Goal: Task Accomplishment & Management: Use online tool/utility

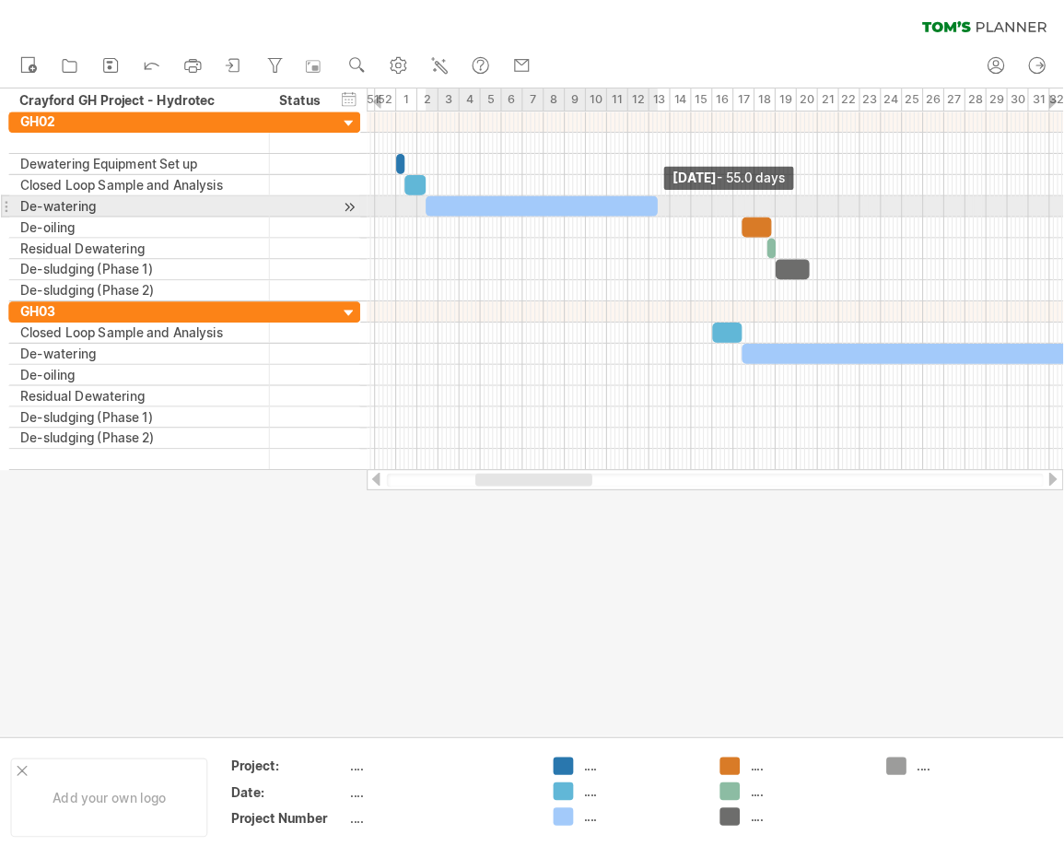
drag, startPoint x: 646, startPoint y: 180, endPoint x: 571, endPoint y: 182, distance: 74.7
click at [571, 182] on span at bounding box center [574, 180] width 7 height 18
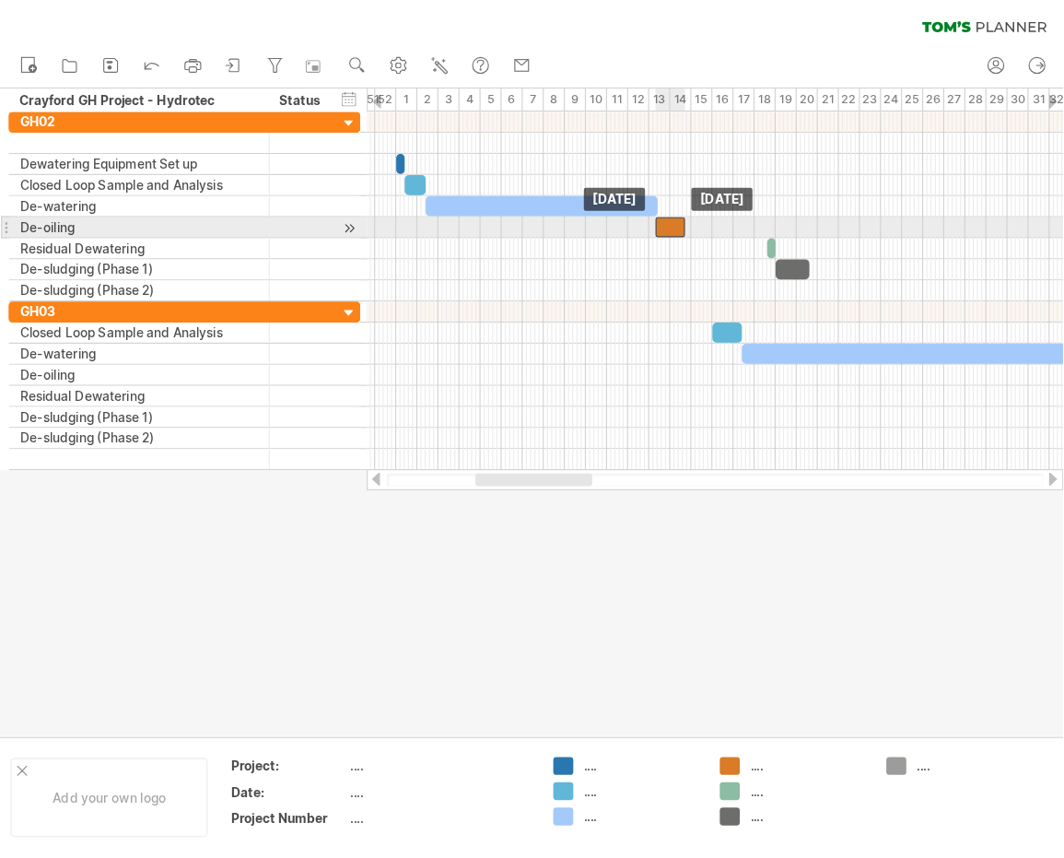
drag, startPoint x: 652, startPoint y: 196, endPoint x: 583, endPoint y: 200, distance: 69.2
click at [583, 200] on div at bounding box center [586, 199] width 26 height 18
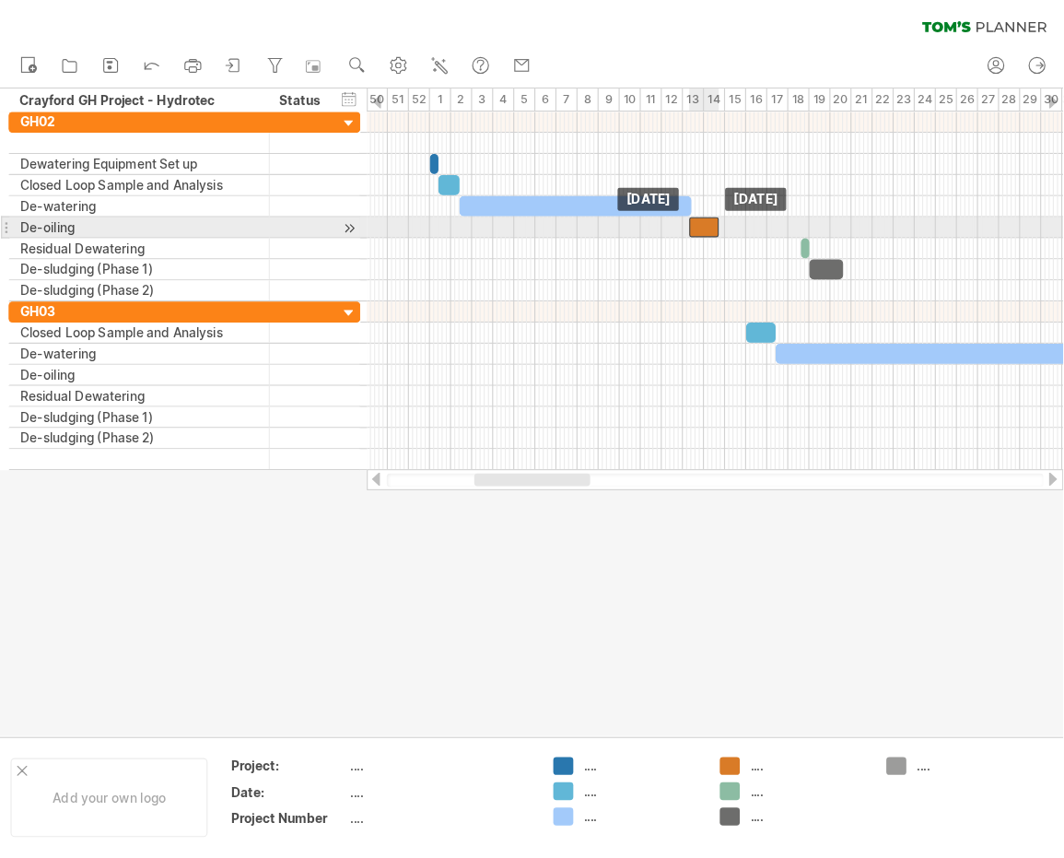
click at [615, 201] on div at bounding box center [616, 199] width 26 height 18
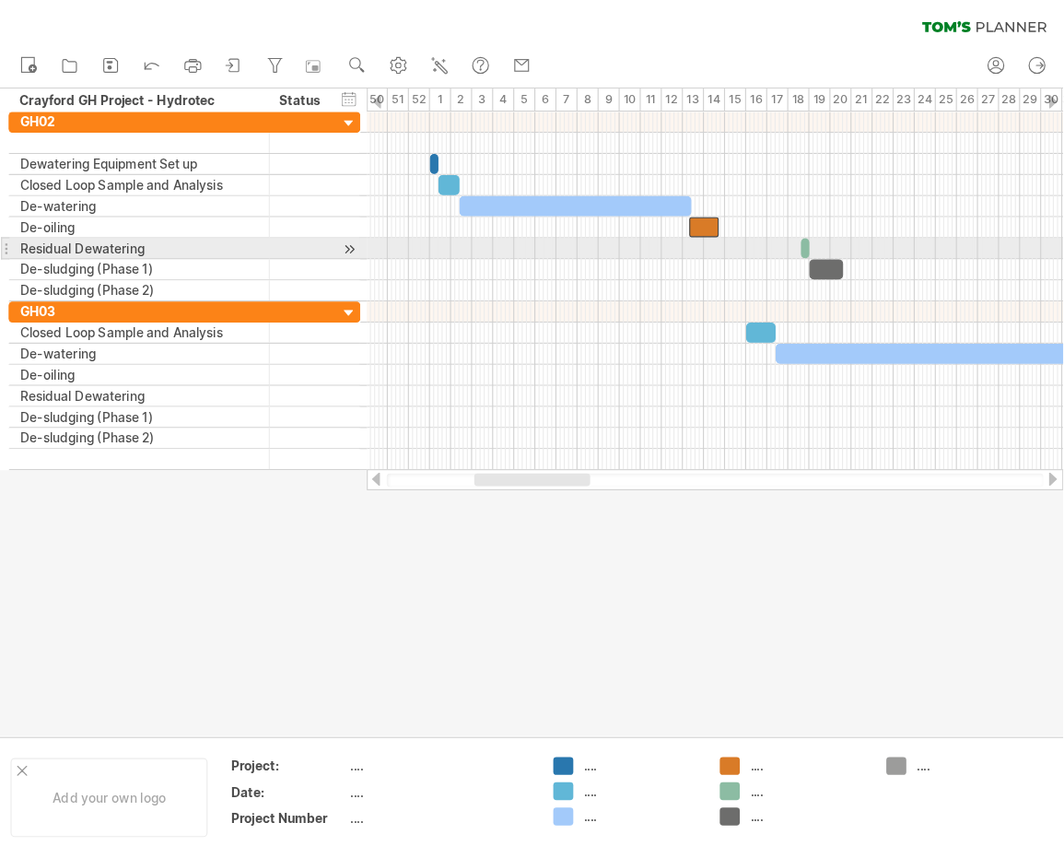
click at [747, 209] on div at bounding box center [625, 217] width 609 height 18
drag, startPoint x: 702, startPoint y: 216, endPoint x: 689, endPoint y: 215, distance: 12.9
click at [691, 216] on div "[DATE] - 0.5 days [DATE]" at bounding box center [625, 254] width 609 height 313
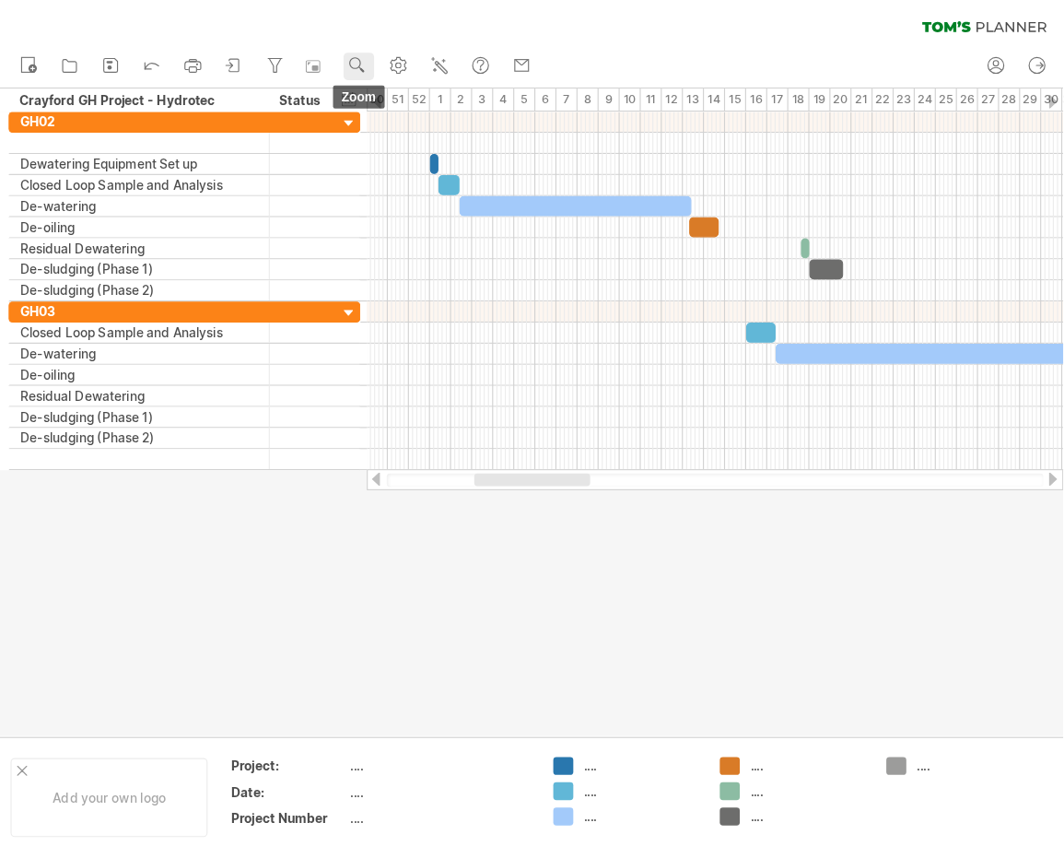
click at [318, 62] on rect at bounding box center [316, 61] width 5 height 5
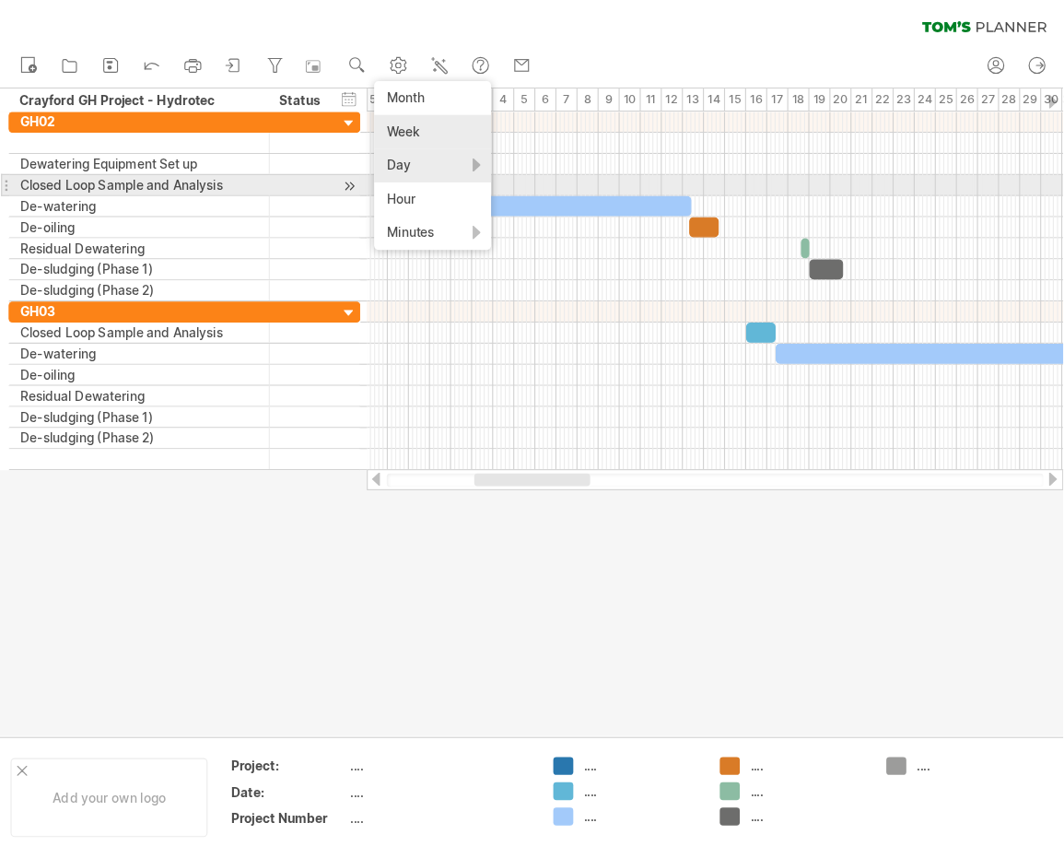
click at [373, 153] on div "Day" at bounding box center [378, 144] width 102 height 29
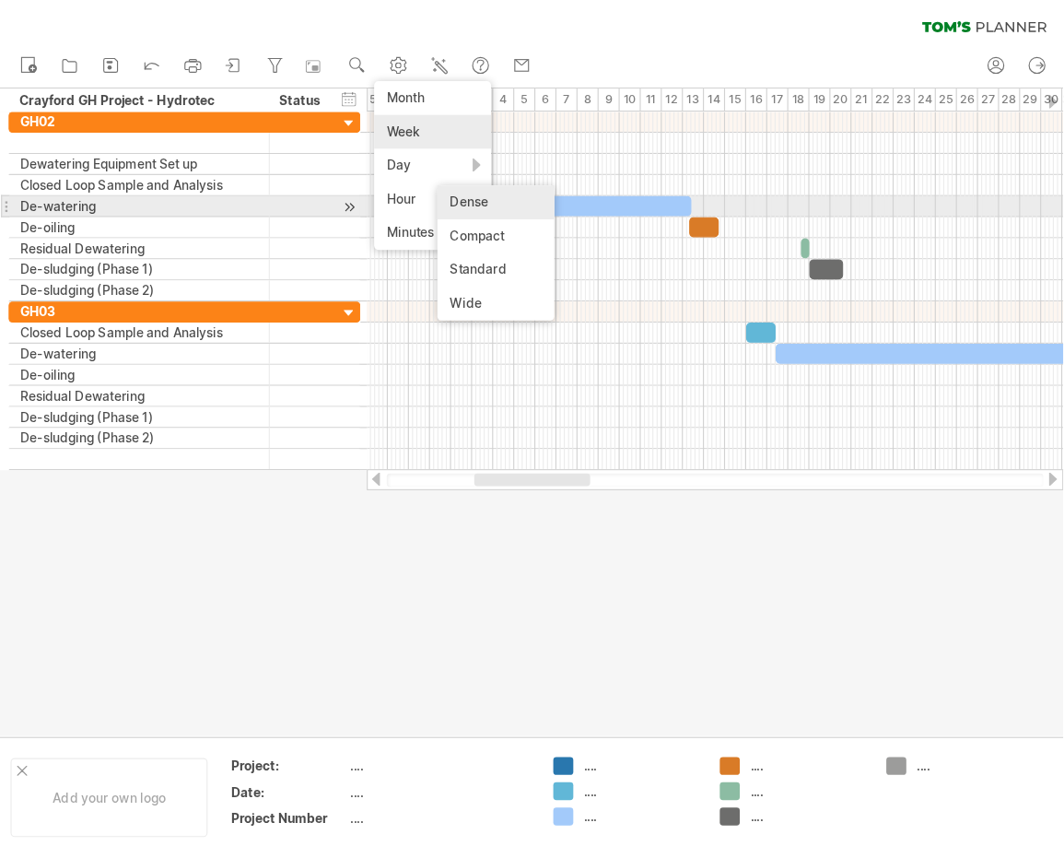
click at [436, 177] on div "Dense" at bounding box center [433, 176] width 102 height 29
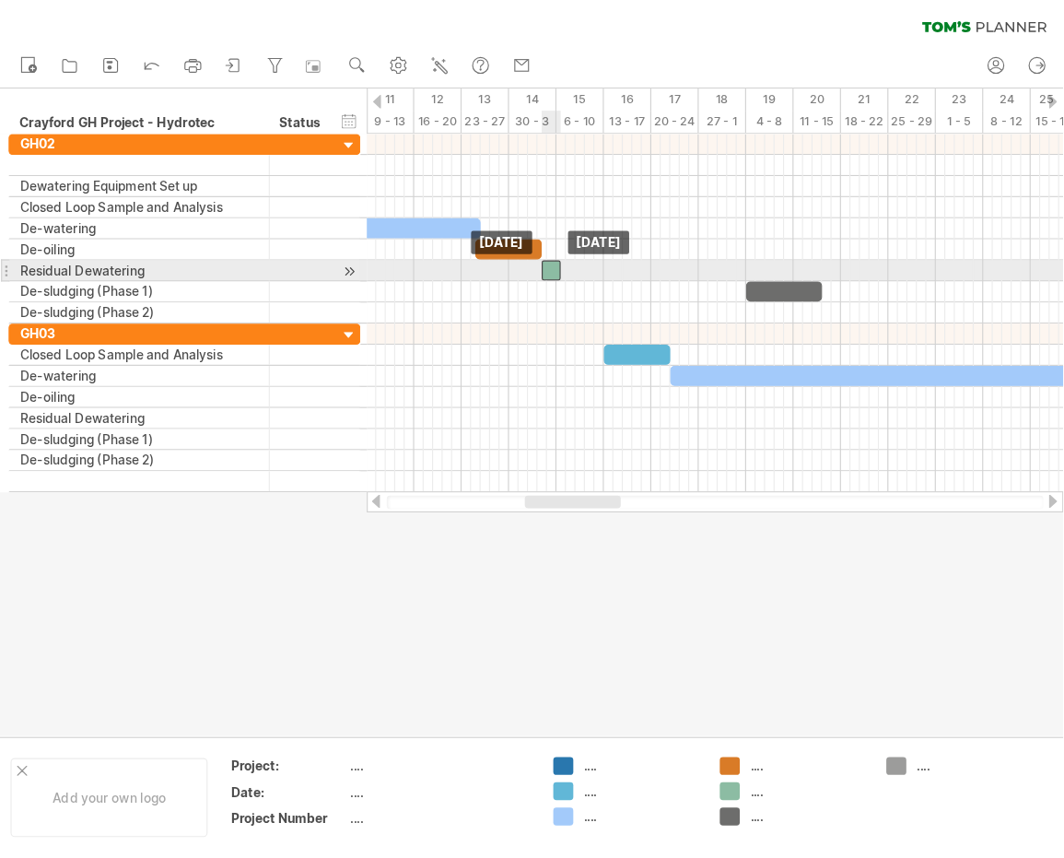
drag, startPoint x: 641, startPoint y: 235, endPoint x: 483, endPoint y: 238, distance: 158.5
click at [480, 239] on div at bounding box center [482, 237] width 17 height 18
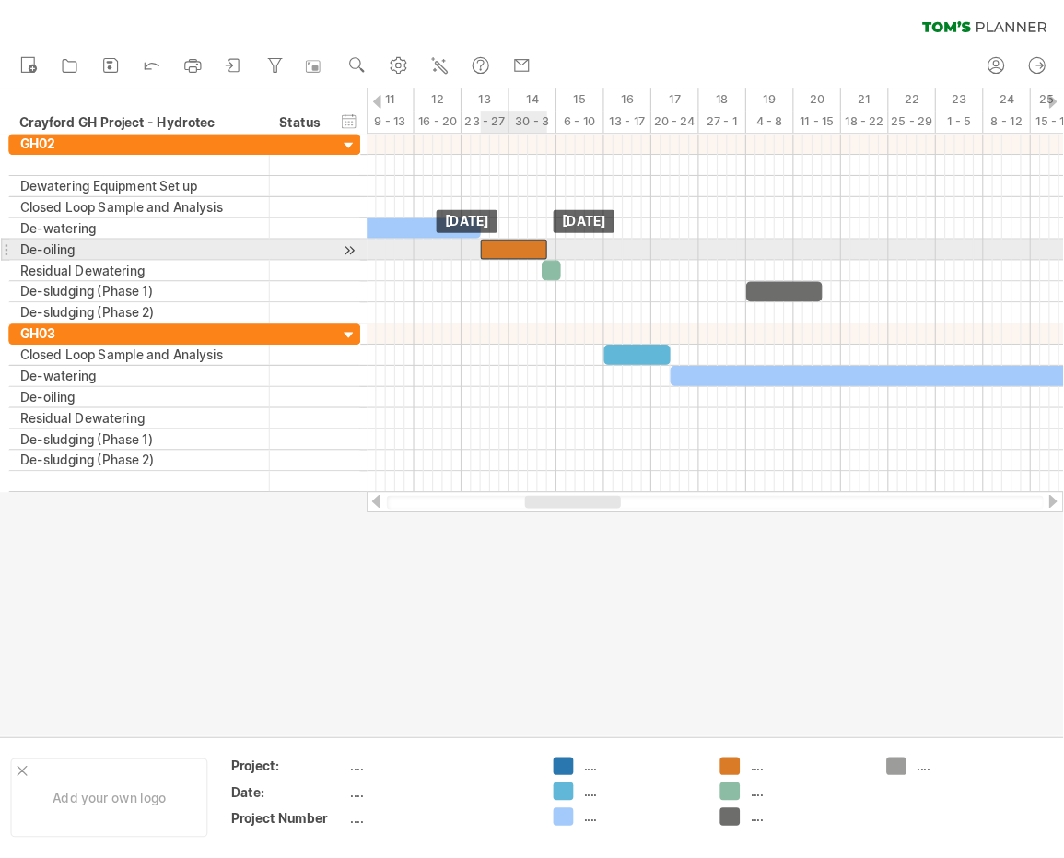
click at [440, 217] on div at bounding box center [449, 218] width 58 height 18
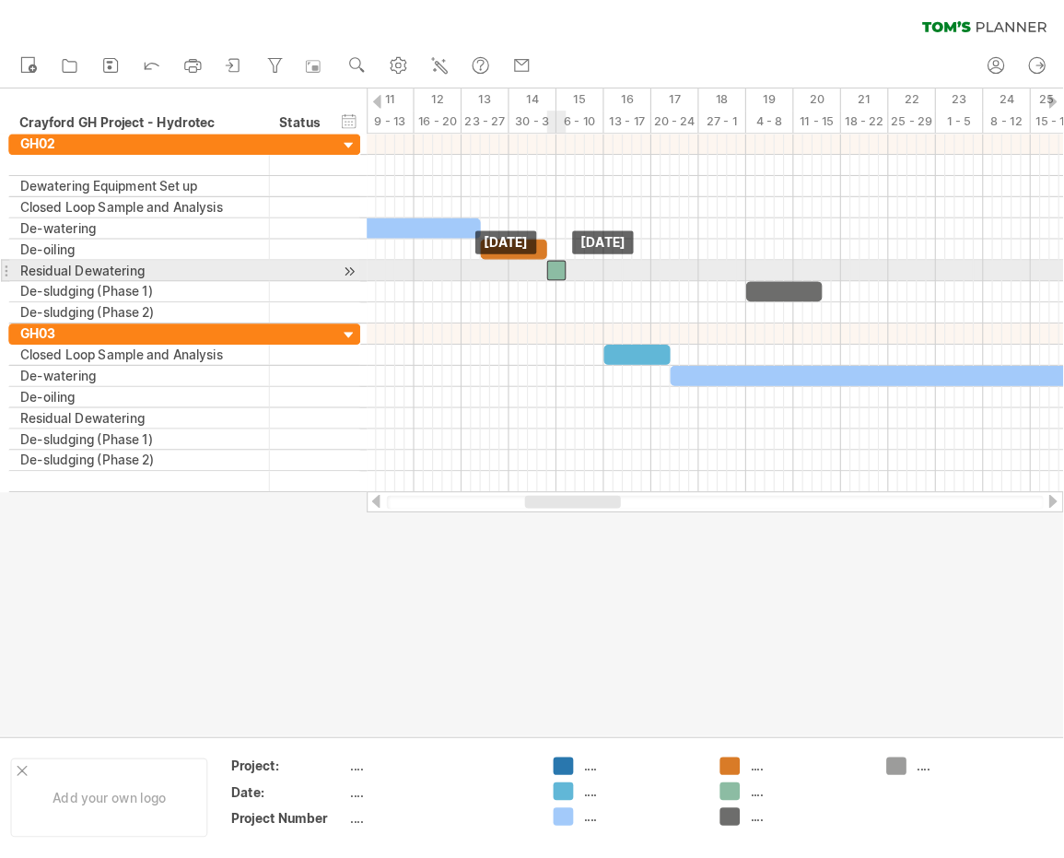
click at [486, 235] on div at bounding box center [486, 237] width 17 height 18
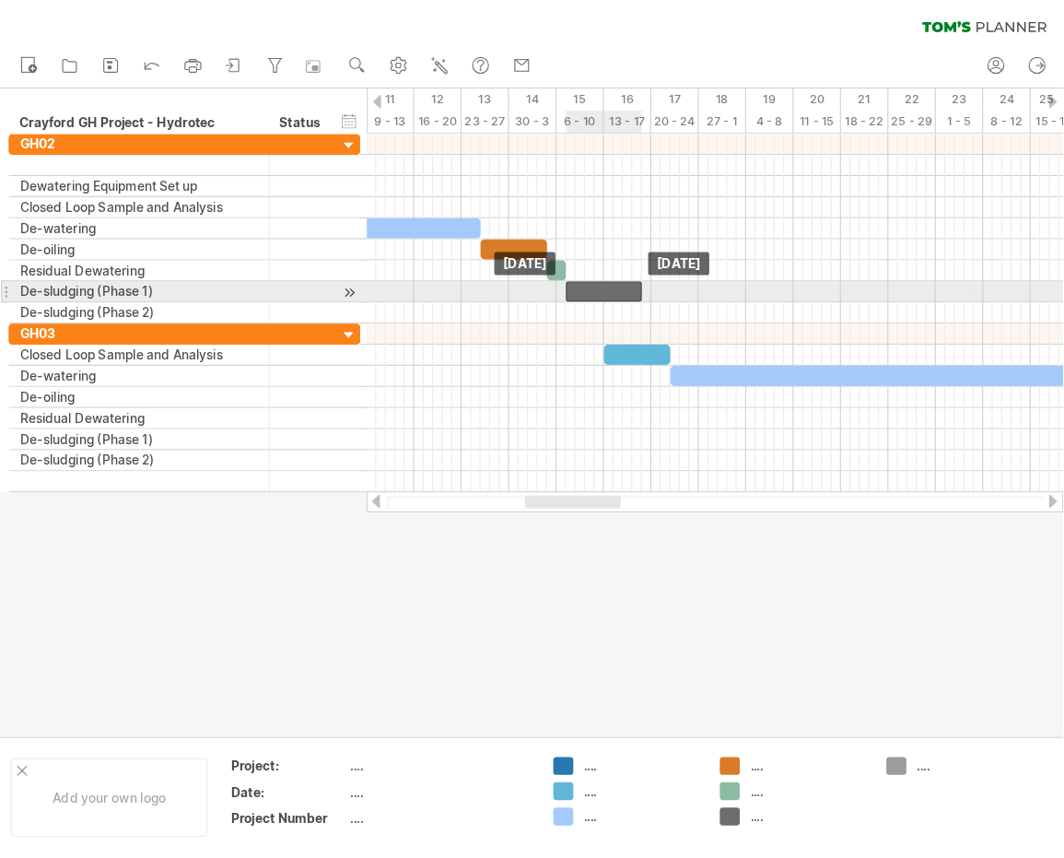
drag, startPoint x: 701, startPoint y: 254, endPoint x: 544, endPoint y: 260, distance: 157.7
click at [544, 260] on div at bounding box center [528, 255] width 66 height 18
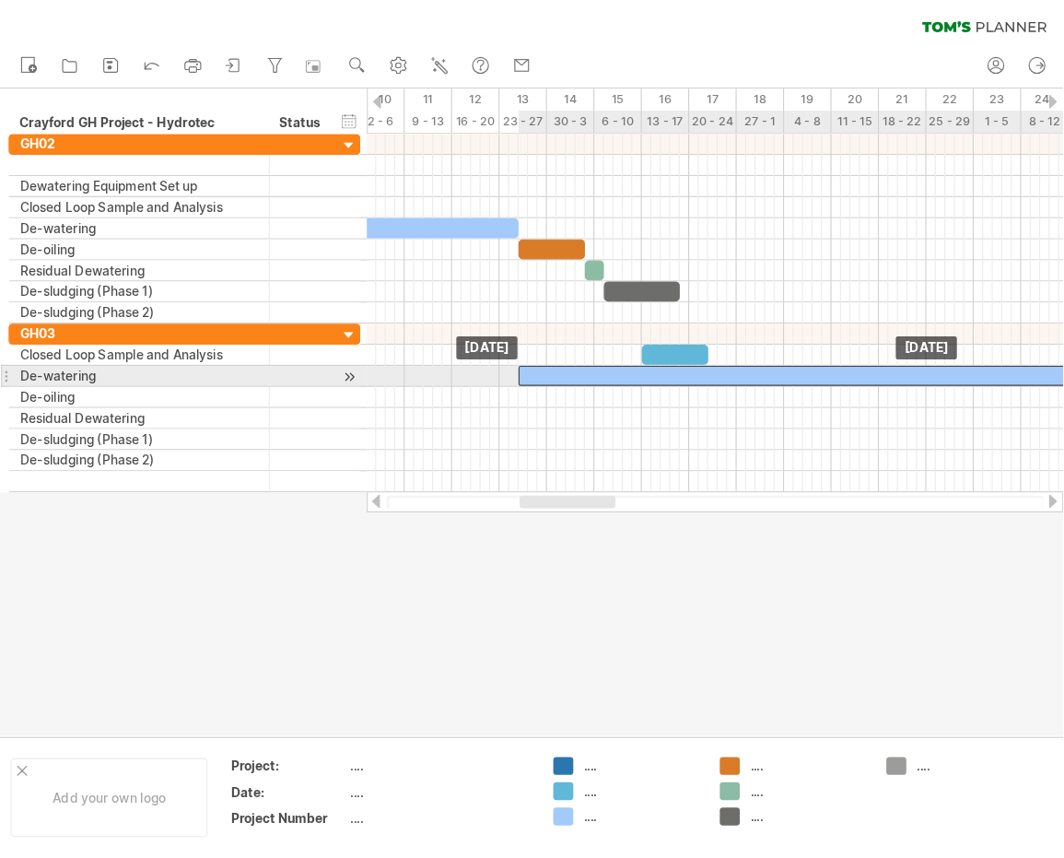
drag, startPoint x: 706, startPoint y: 324, endPoint x: 540, endPoint y: 326, distance: 165.9
click at [540, 326] on div at bounding box center [1017, 329] width 1128 height 18
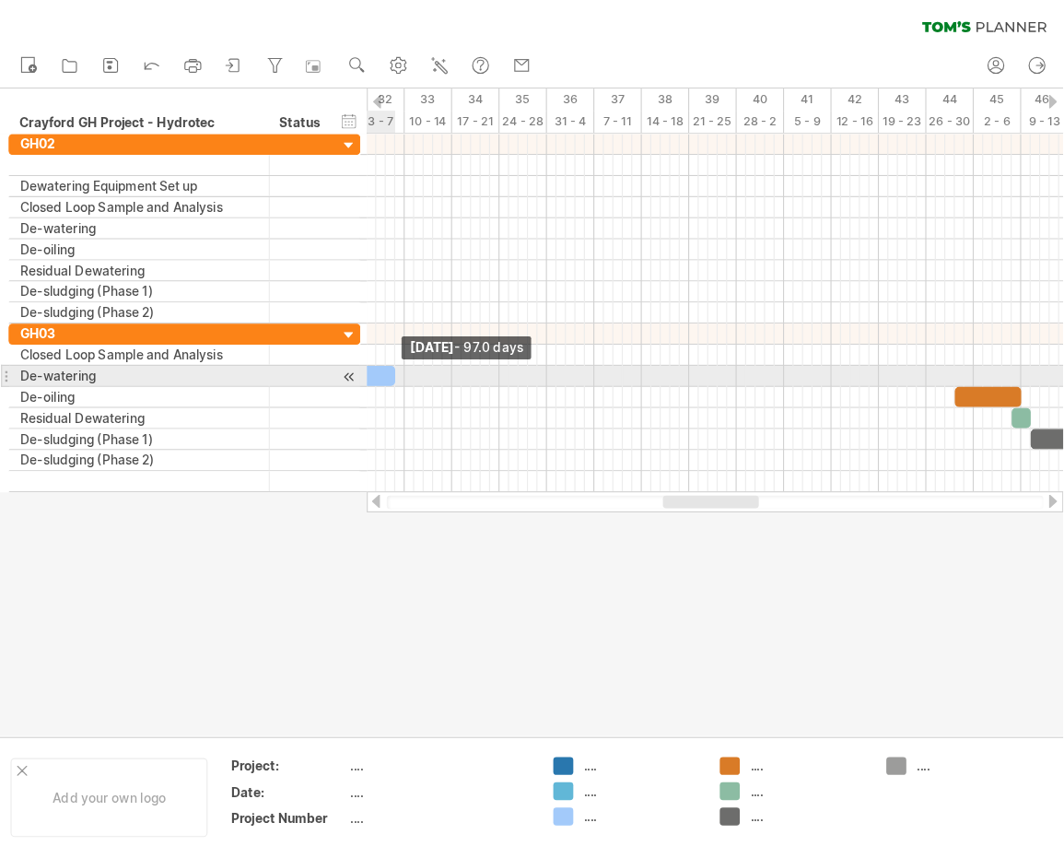
drag, startPoint x: 629, startPoint y: 330, endPoint x: 345, endPoint y: 335, distance: 284.8
click at [346, 335] on span at bounding box center [345, 329] width 7 height 18
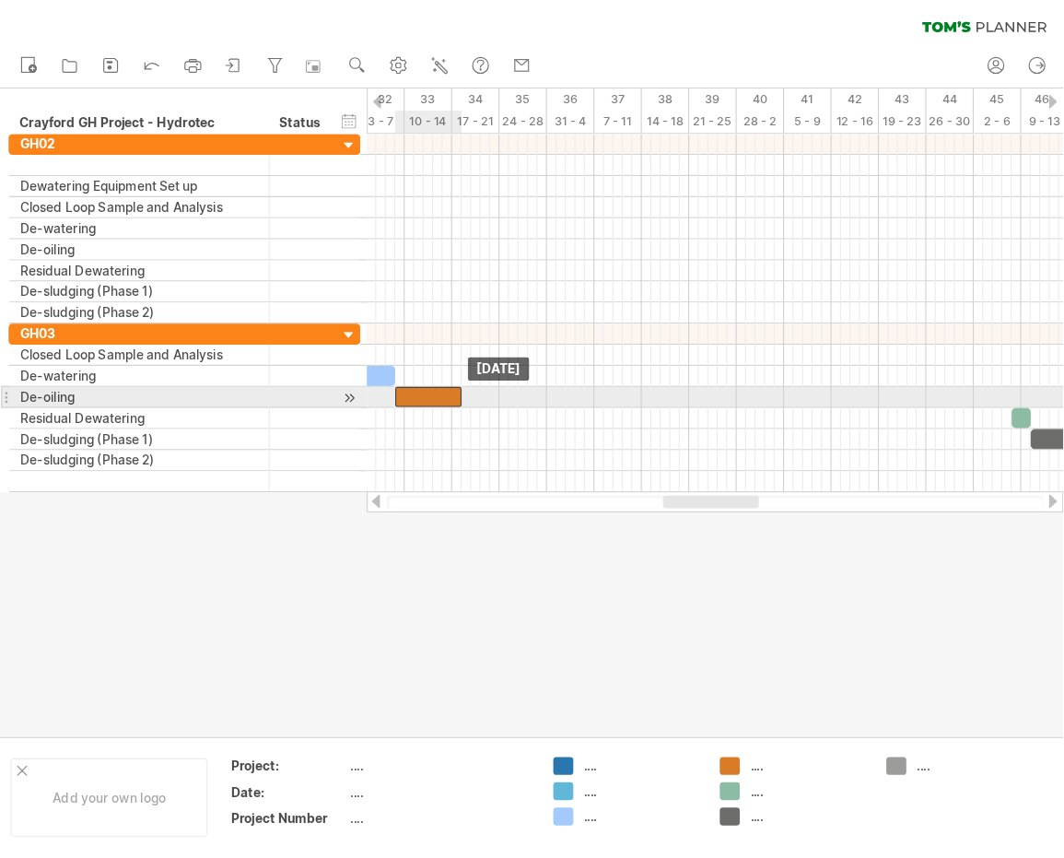
drag, startPoint x: 870, startPoint y: 345, endPoint x: 380, endPoint y: 344, distance: 490.3
click at [380, 344] on div at bounding box center [375, 347] width 58 height 18
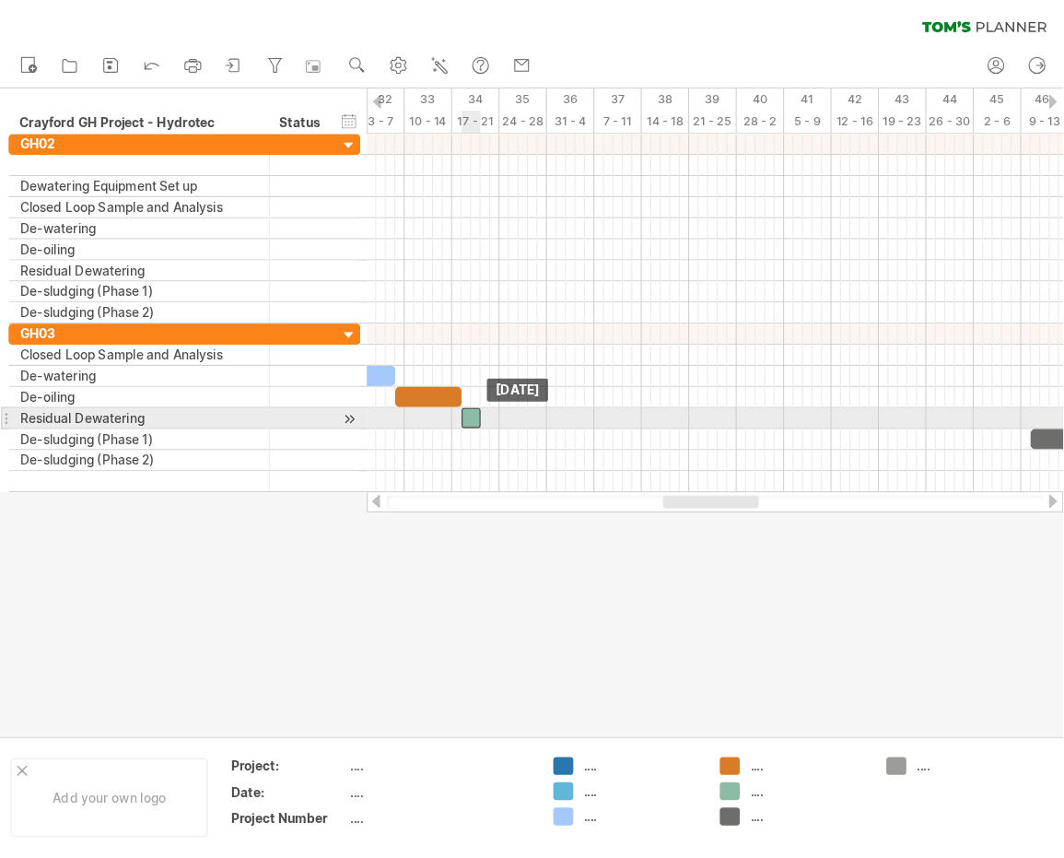
drag, startPoint x: 893, startPoint y: 364, endPoint x: 413, endPoint y: 361, distance: 480.1
click at [412, 361] on div at bounding box center [412, 366] width 17 height 18
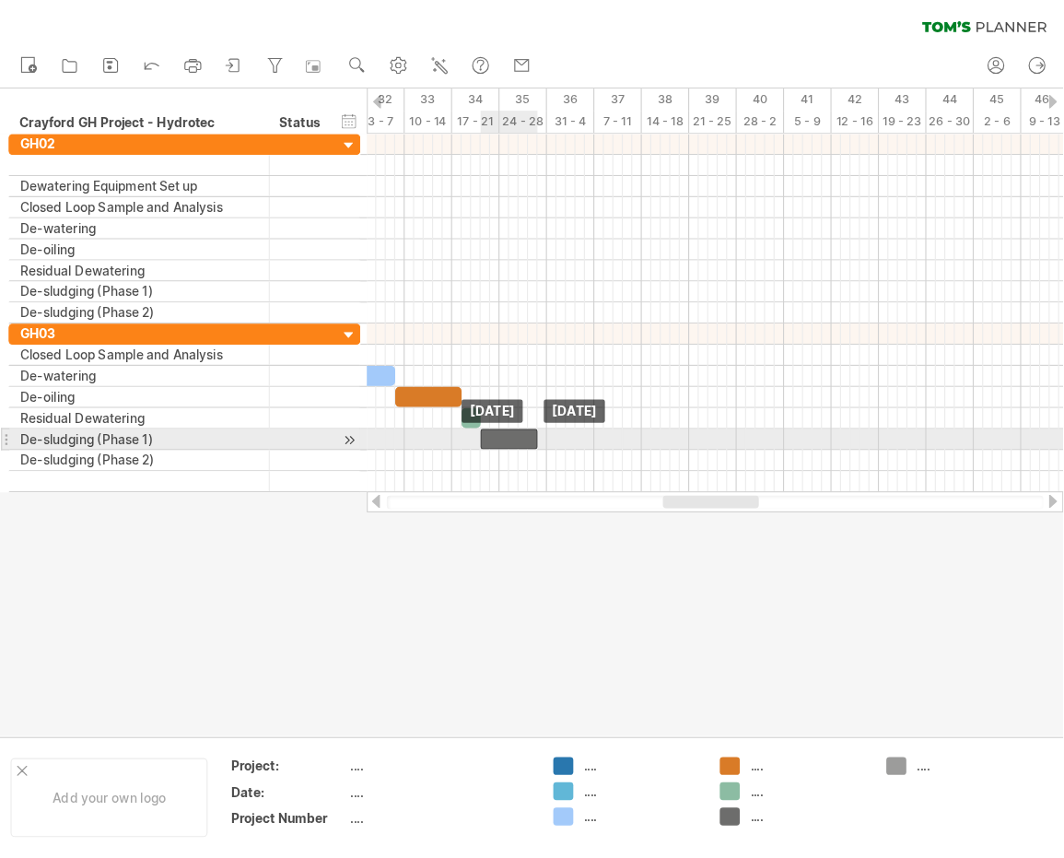
drag, startPoint x: 922, startPoint y: 382, endPoint x: 439, endPoint y: 379, distance: 482.9
click at [440, 379] on div at bounding box center [445, 384] width 50 height 18
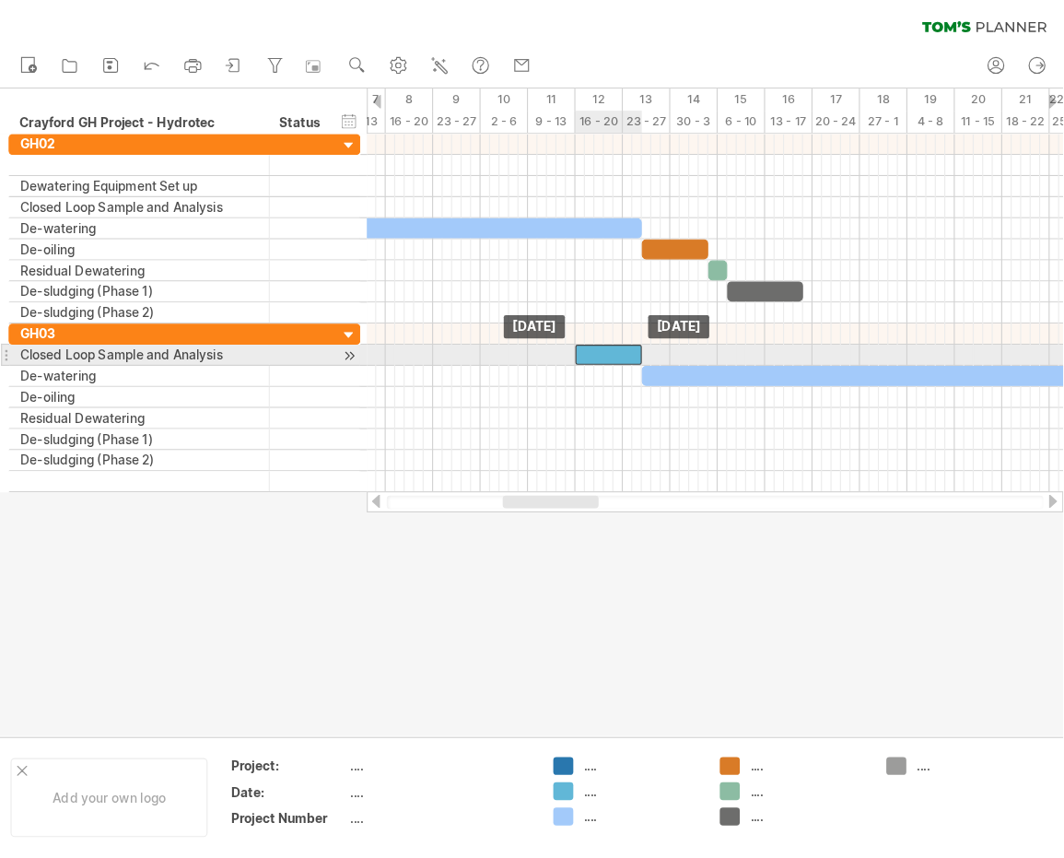
drag, startPoint x: 697, startPoint y: 307, endPoint x: 532, endPoint y: 314, distance: 165.1
click at [532, 314] on div at bounding box center [532, 310] width 58 height 18
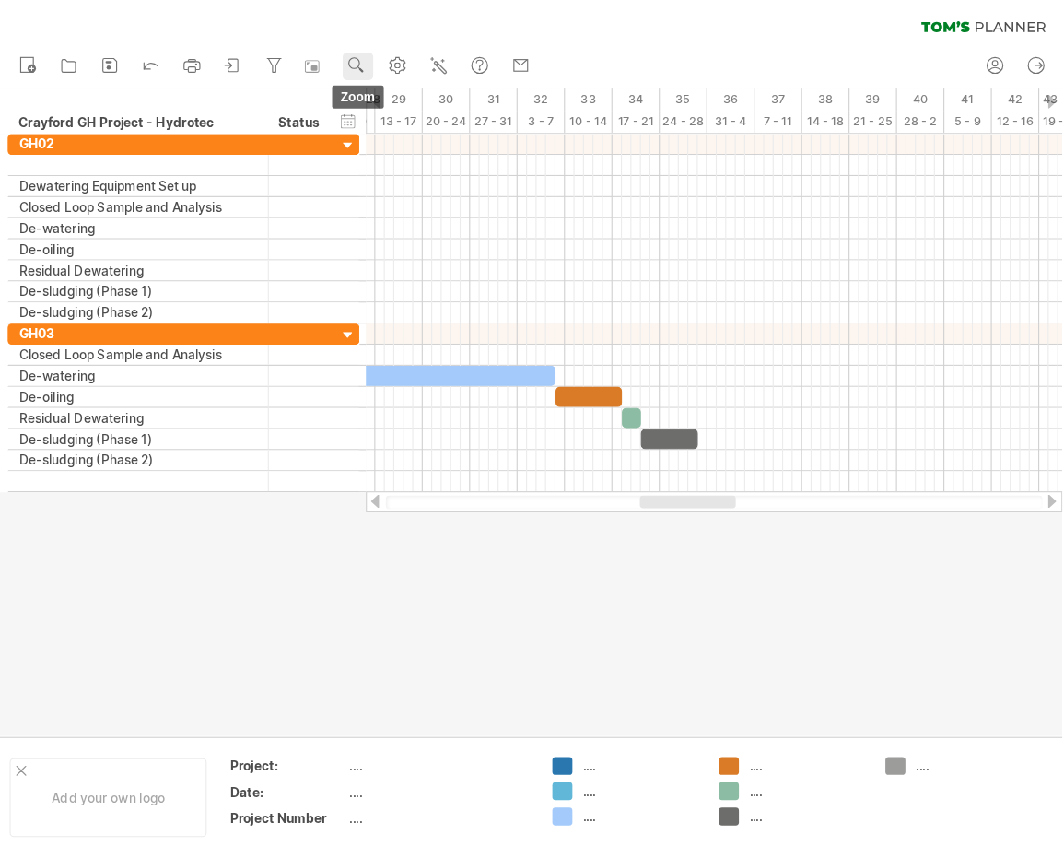
click at [318, 62] on rect at bounding box center [316, 61] width 5 height 5
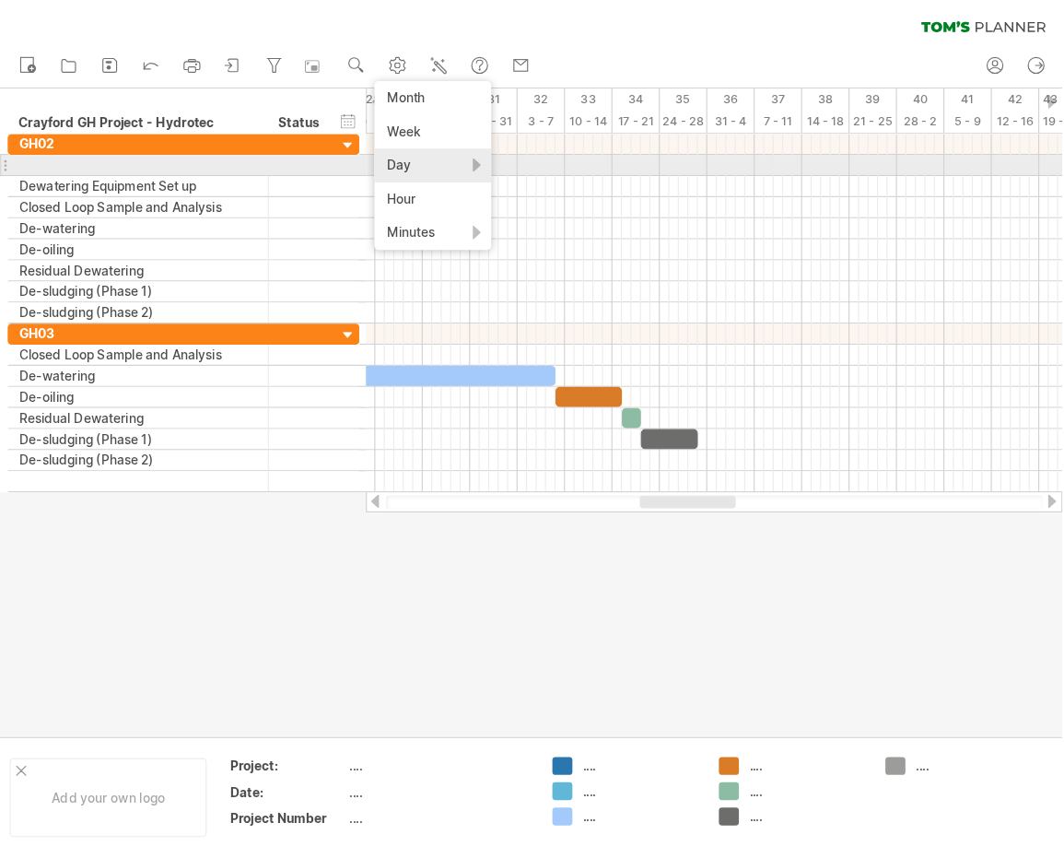
click at [388, 142] on div "Day" at bounding box center [379, 144] width 102 height 29
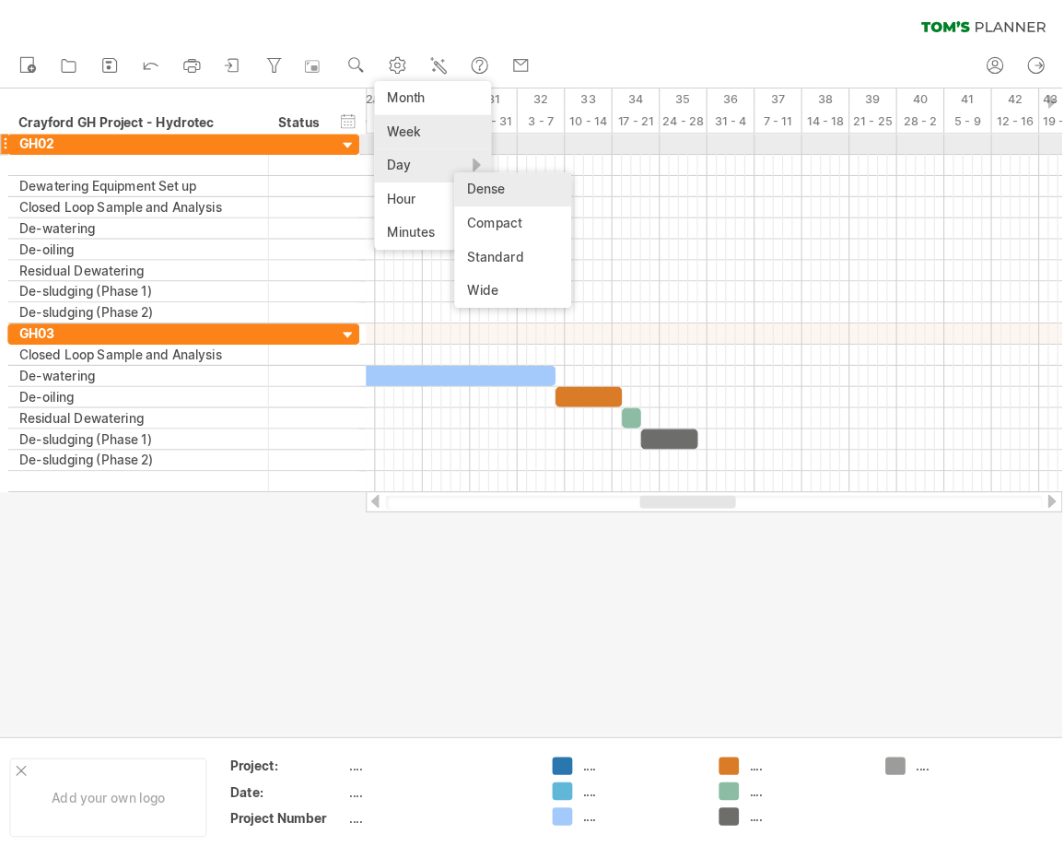
click at [368, 123] on div "Week" at bounding box center [379, 114] width 102 height 29
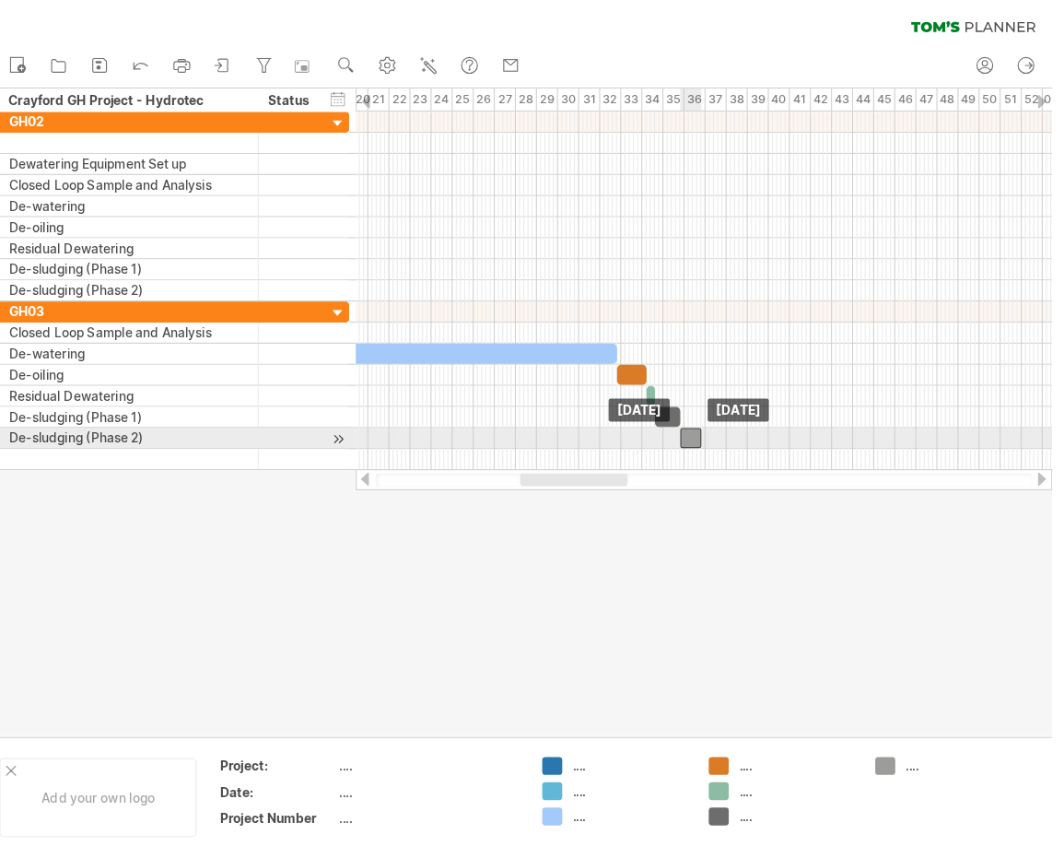
drag, startPoint x: 818, startPoint y: 382, endPoint x: 604, endPoint y: 383, distance: 214.7
click at [605, 383] on div at bounding box center [614, 383] width 18 height 18
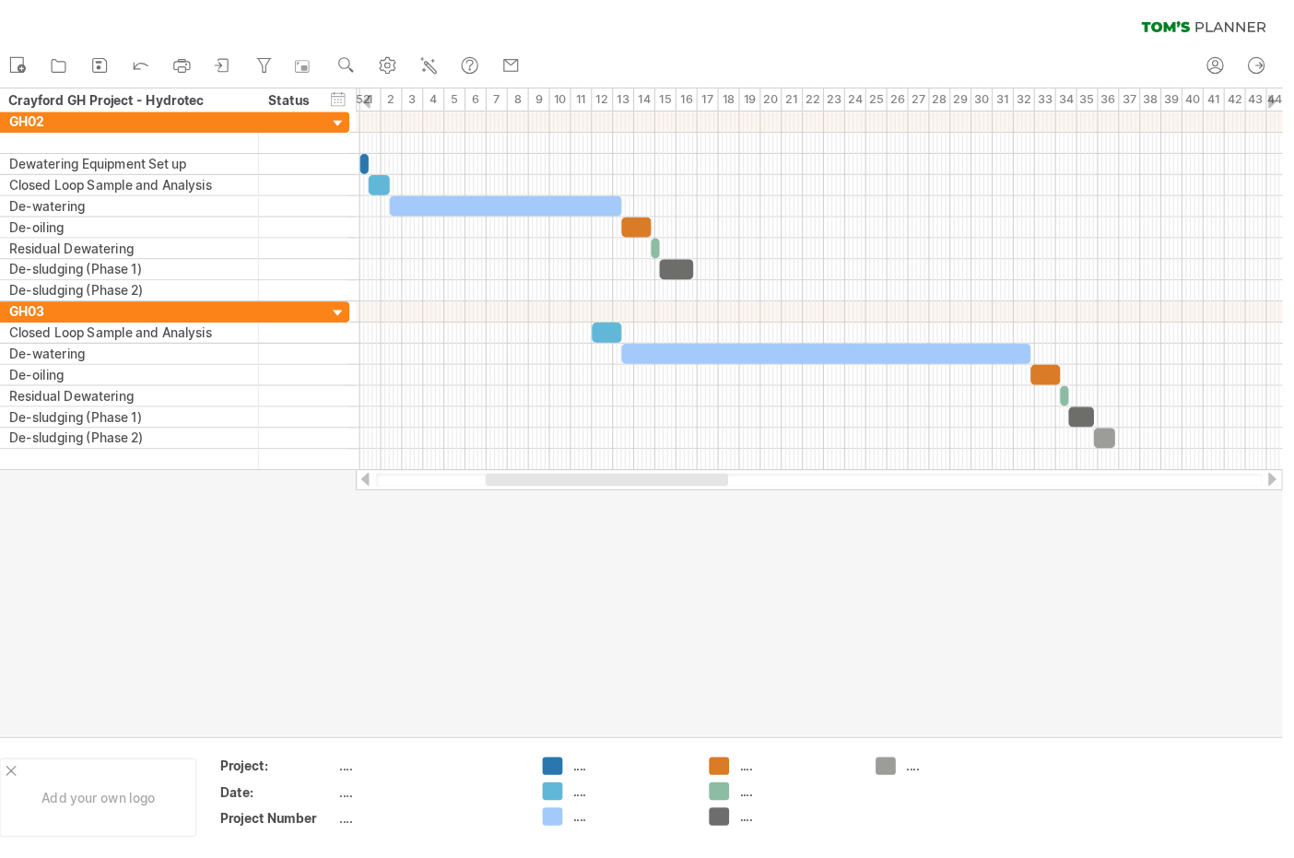
click at [968, 678] on td at bounding box center [984, 697] width 146 height 71
